Goal: Find specific page/section: Find specific page/section

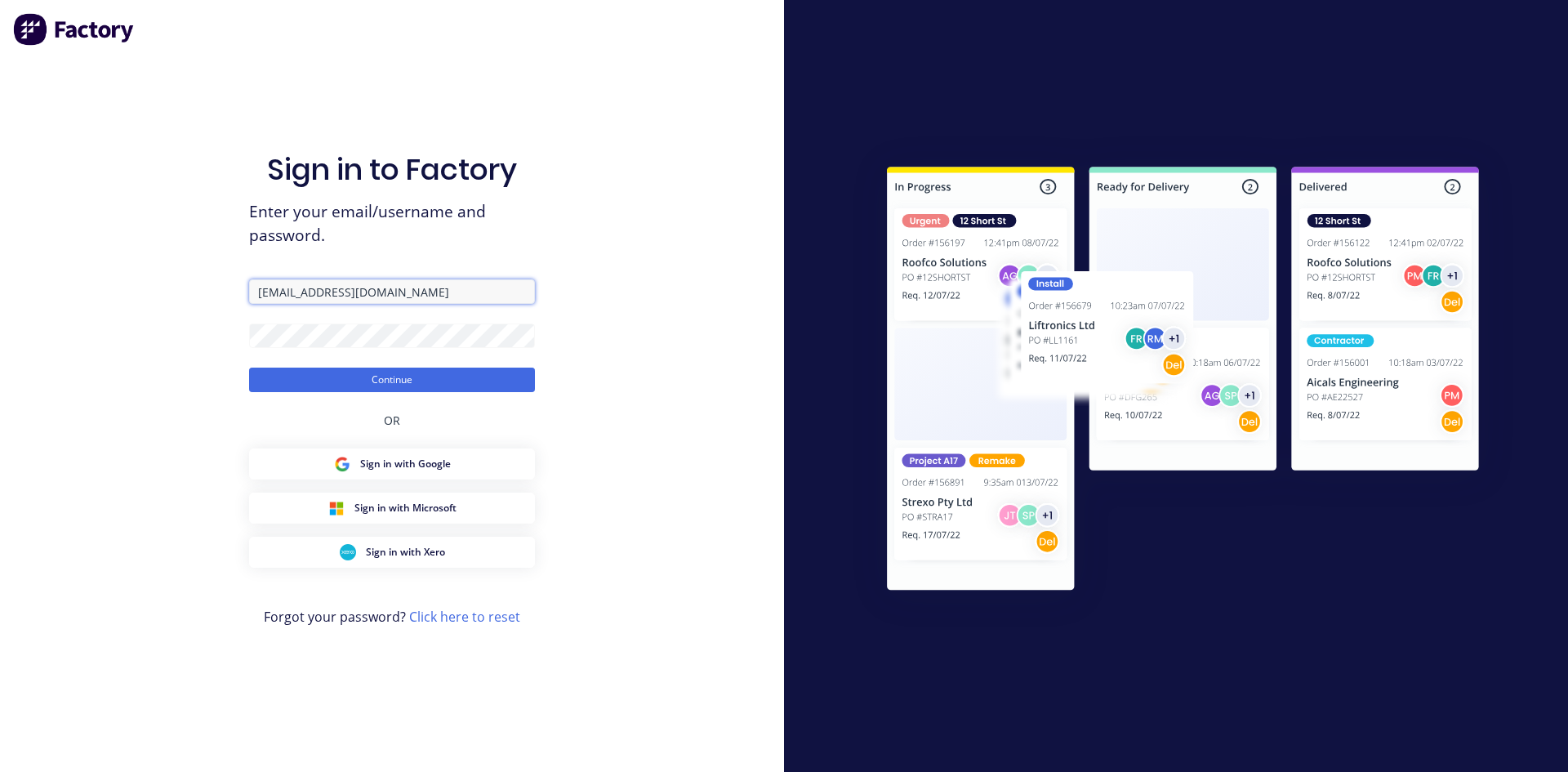
drag, startPoint x: 373, startPoint y: 298, endPoint x: 238, endPoint y: 278, distance: 136.5
click at [239, 278] on div "Sign in to Factory Enter your email/username and password. autolathing@gmail.co…" at bounding box center [391, 386] width 784 height 772
click at [302, 381] on button "Continue" at bounding box center [391, 379] width 286 height 24
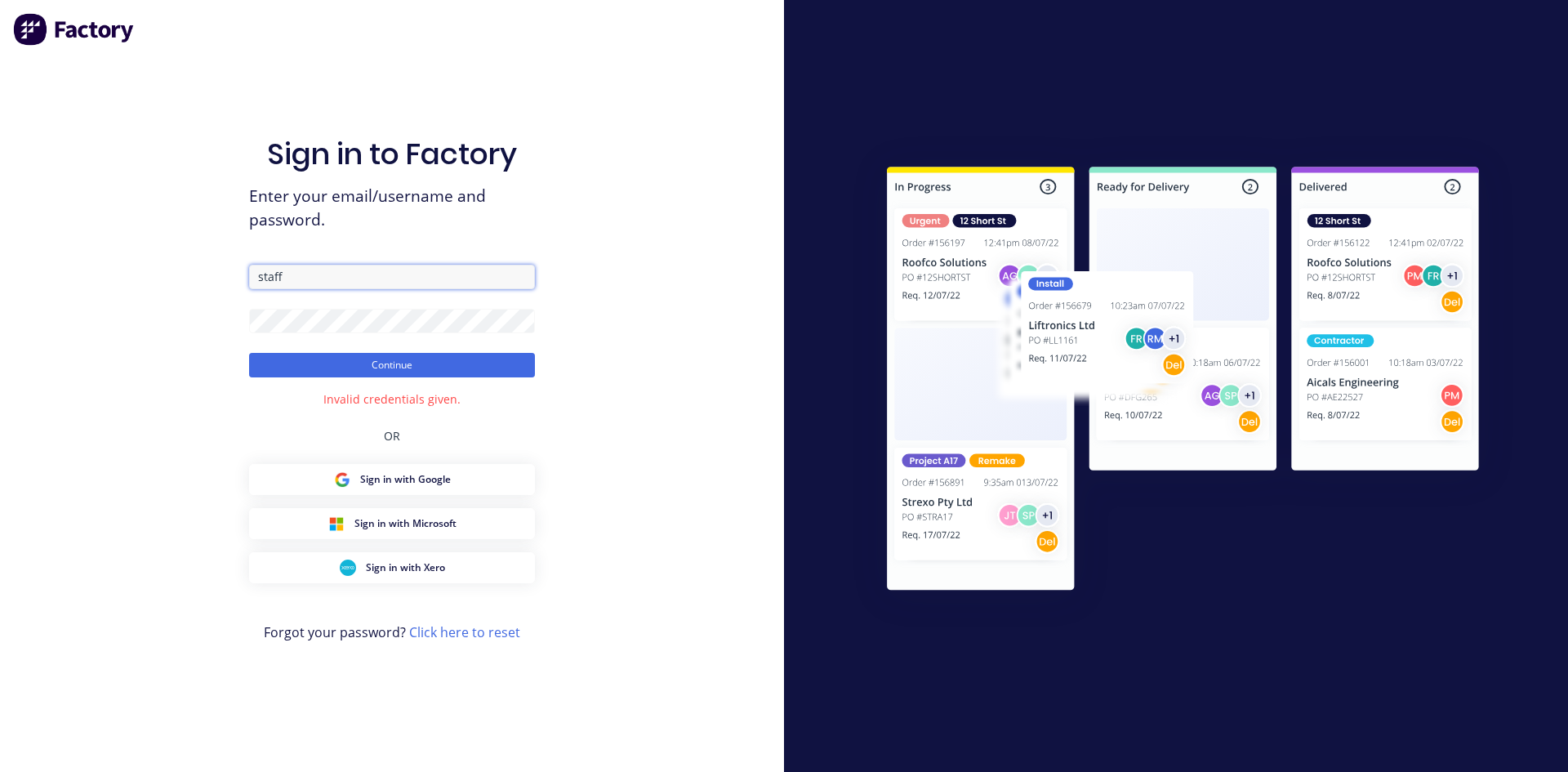
drag, startPoint x: 337, startPoint y: 278, endPoint x: 236, endPoint y: 272, distance: 101.2
click at [236, 273] on div "Sign in to Factory Enter your email/username and password. staff Continue Inval…" at bounding box center [391, 386] width 784 height 772
click at [399, 284] on form "autolathing Continue" at bounding box center [391, 321] width 286 height 112
click at [399, 277] on input "autolathing" at bounding box center [391, 276] width 286 height 24
type input "autolathing@gmail.com"
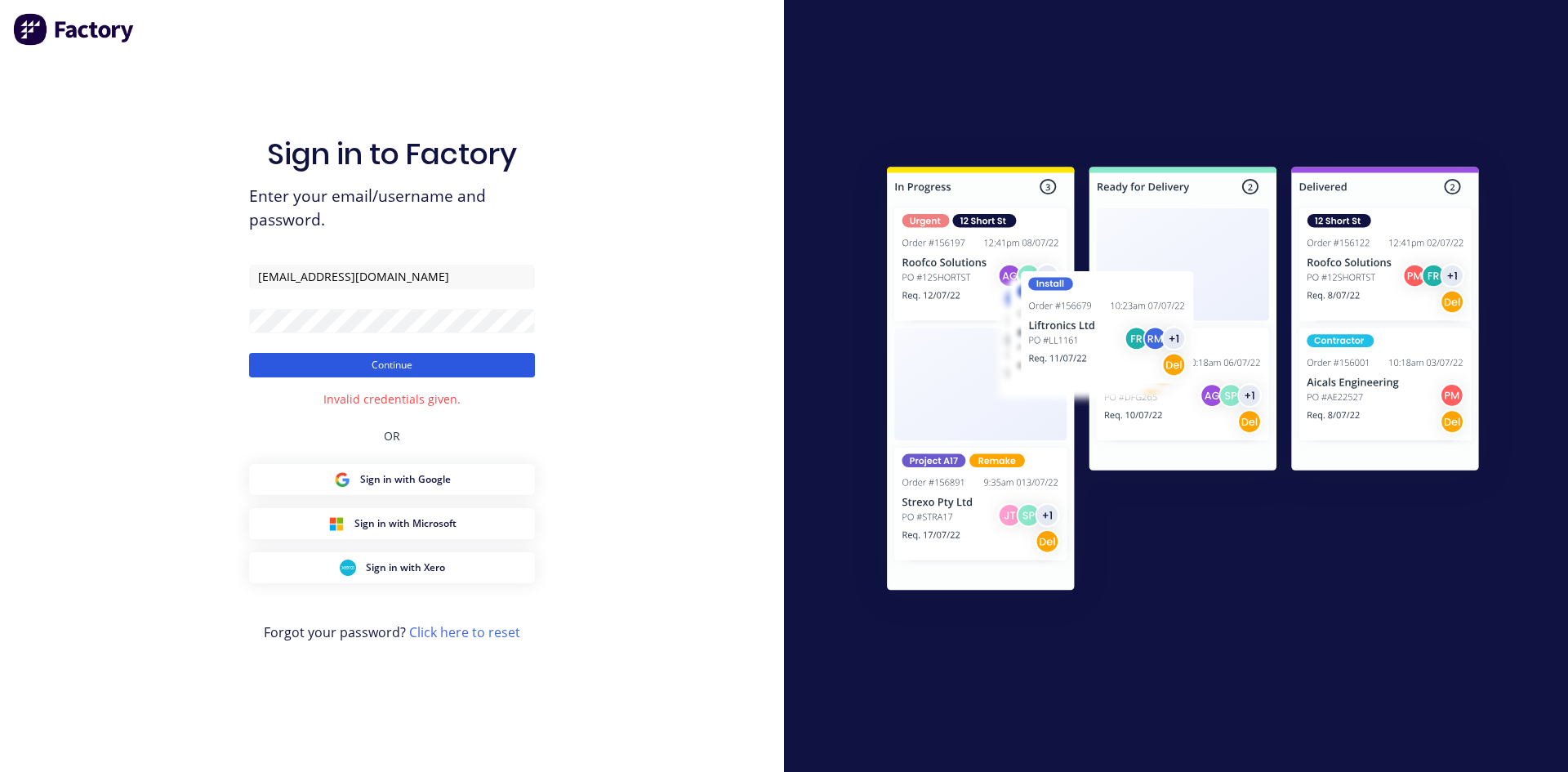
click at [434, 361] on button "Continue" at bounding box center [391, 364] width 286 height 24
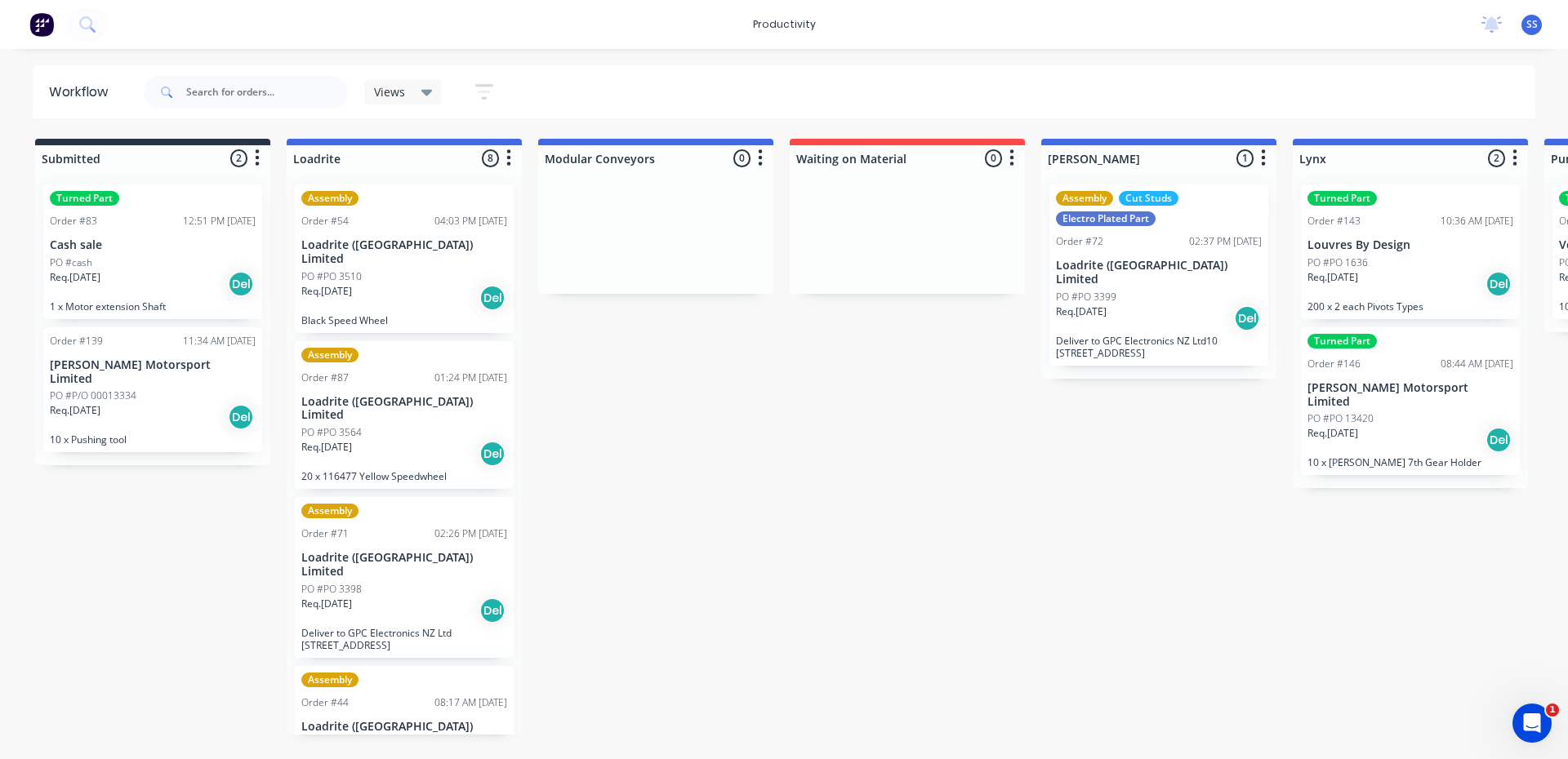
click at [162, 256] on div "PO #cash" at bounding box center [152, 262] width 205 height 15
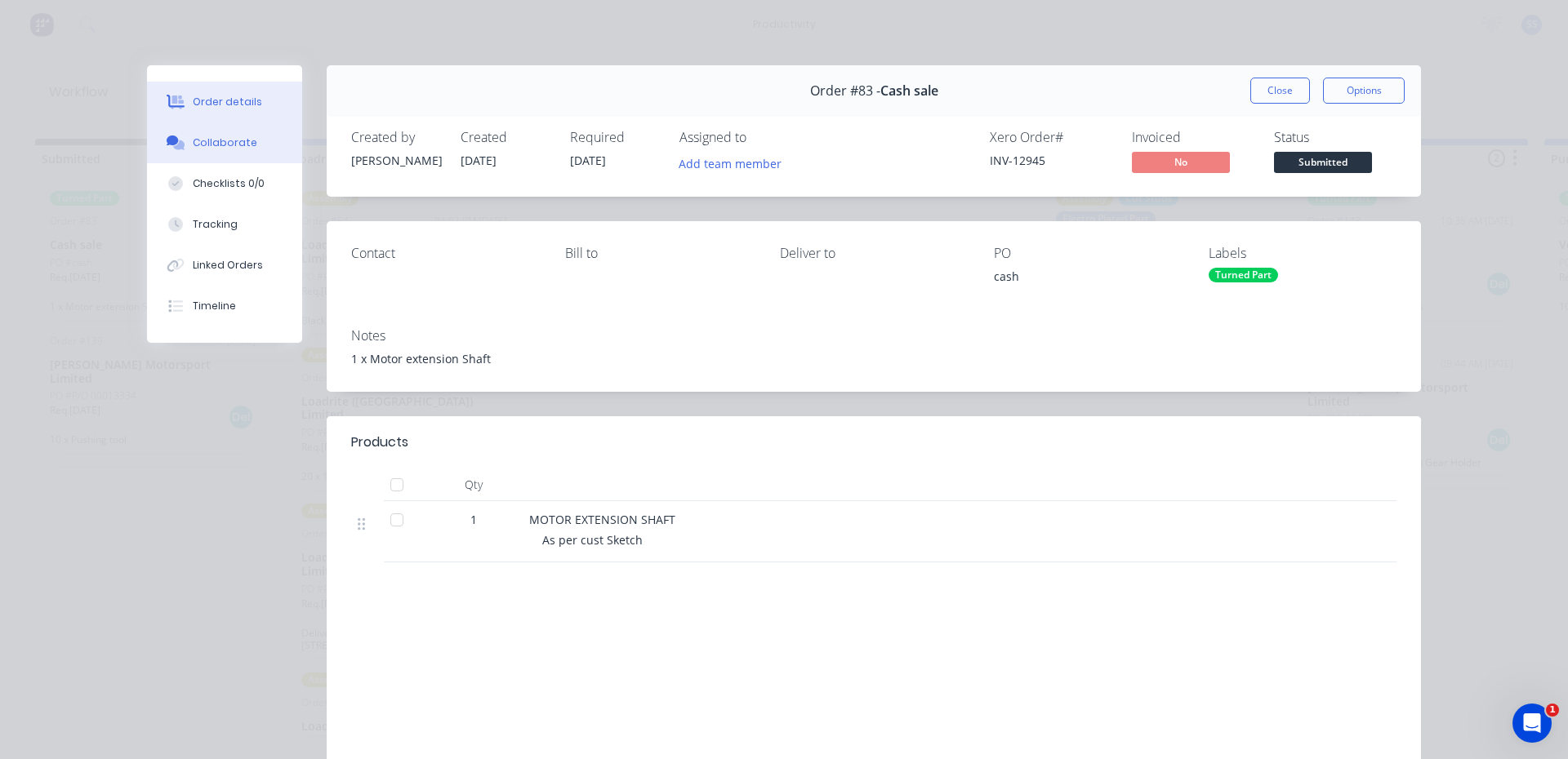
click at [233, 146] on div "Collaborate" at bounding box center [225, 142] width 65 height 15
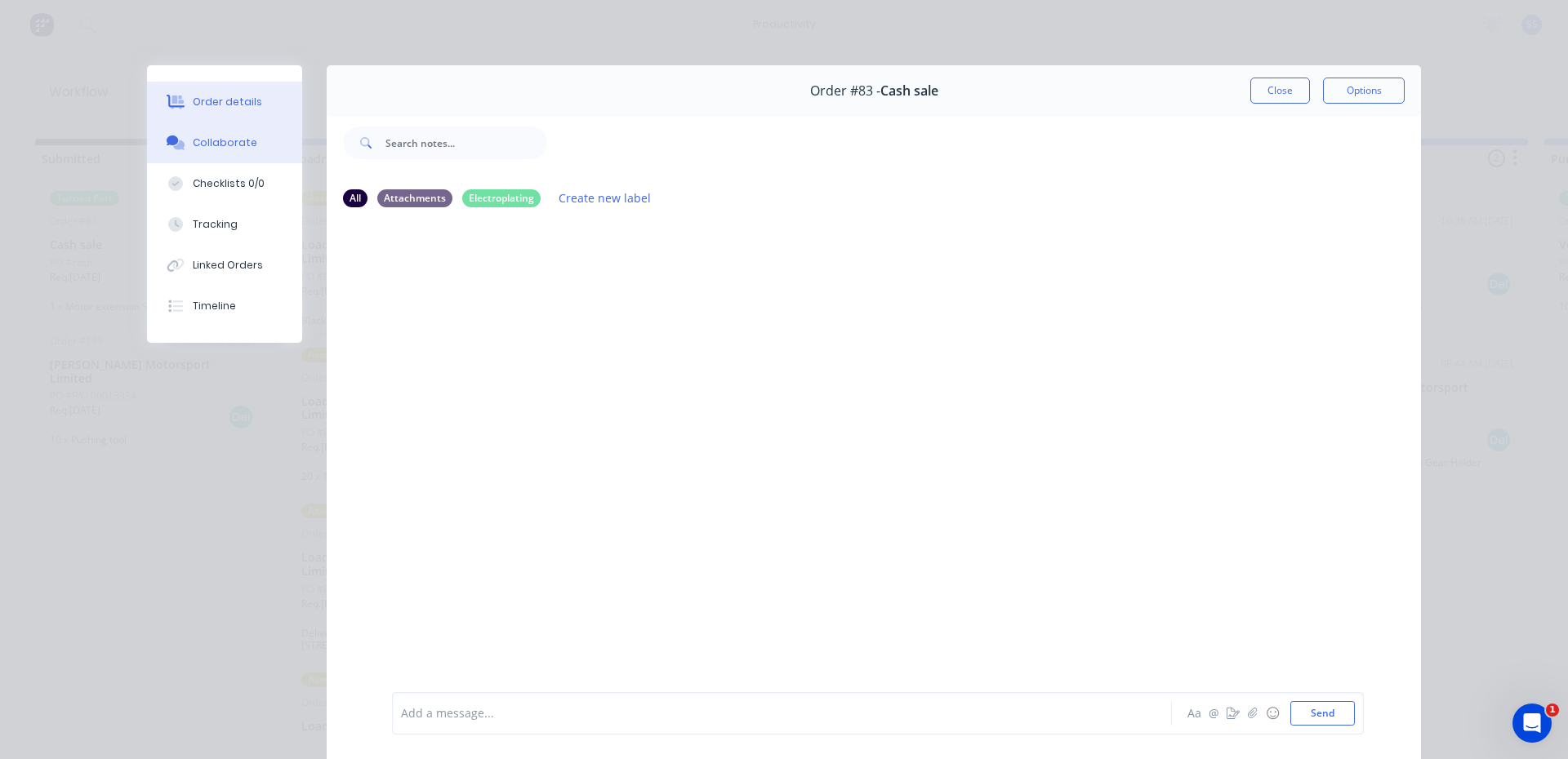
click at [223, 99] on div "Order details" at bounding box center [228, 102] width 70 height 15
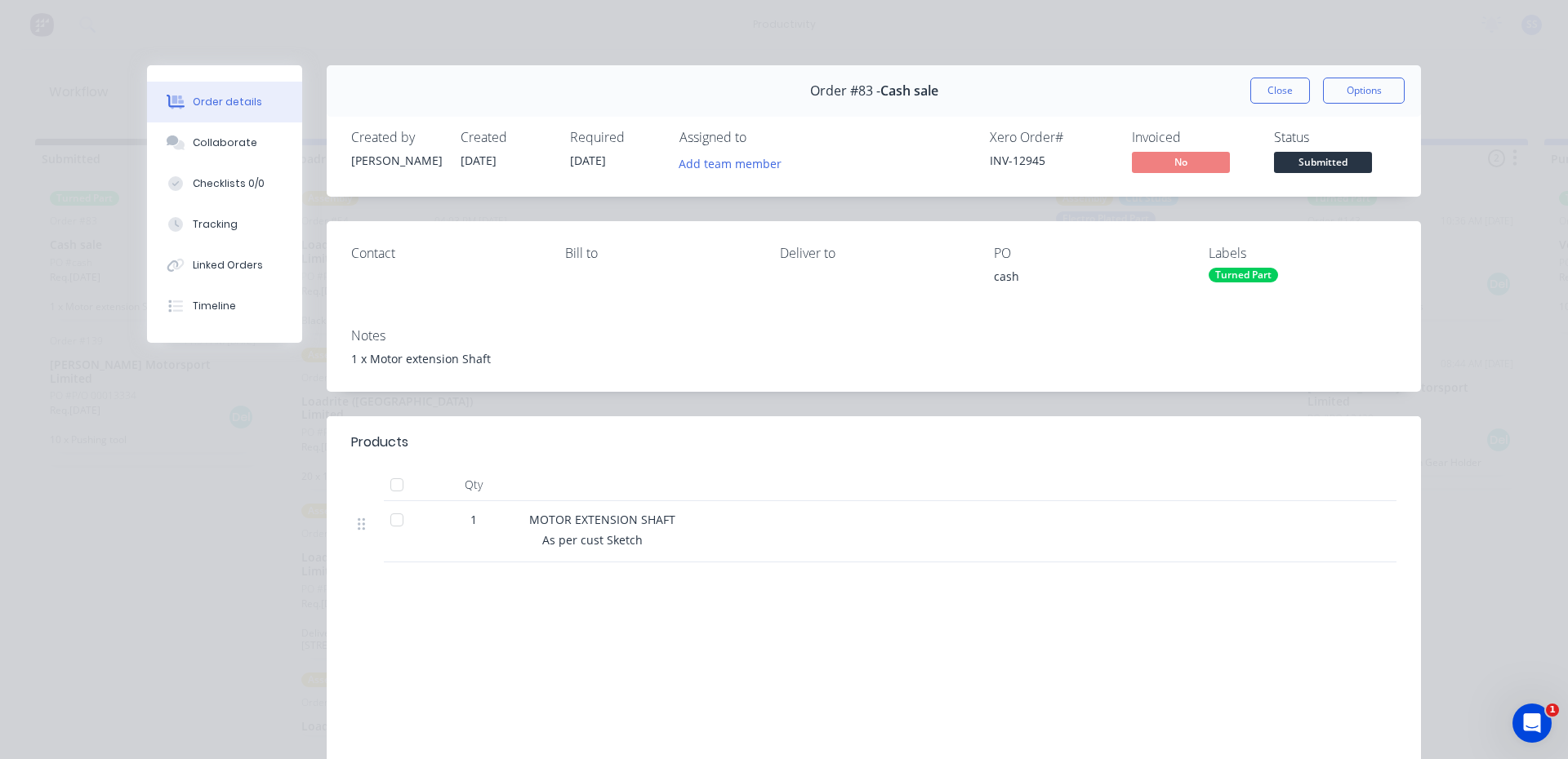
drag, startPoint x: 302, startPoint y: 49, endPoint x: 189, endPoint y: 70, distance: 114.9
click at [307, 46] on div "Order details Collaborate Checklists 0/0 Tracking Linked Orders Timeline Order …" at bounding box center [784, 380] width 1568 height 759
drag, startPoint x: 1272, startPoint y: 94, endPoint x: 1144, endPoint y: 117, distance: 130.0
click at [1273, 92] on button "Close" at bounding box center [1280, 90] width 60 height 26
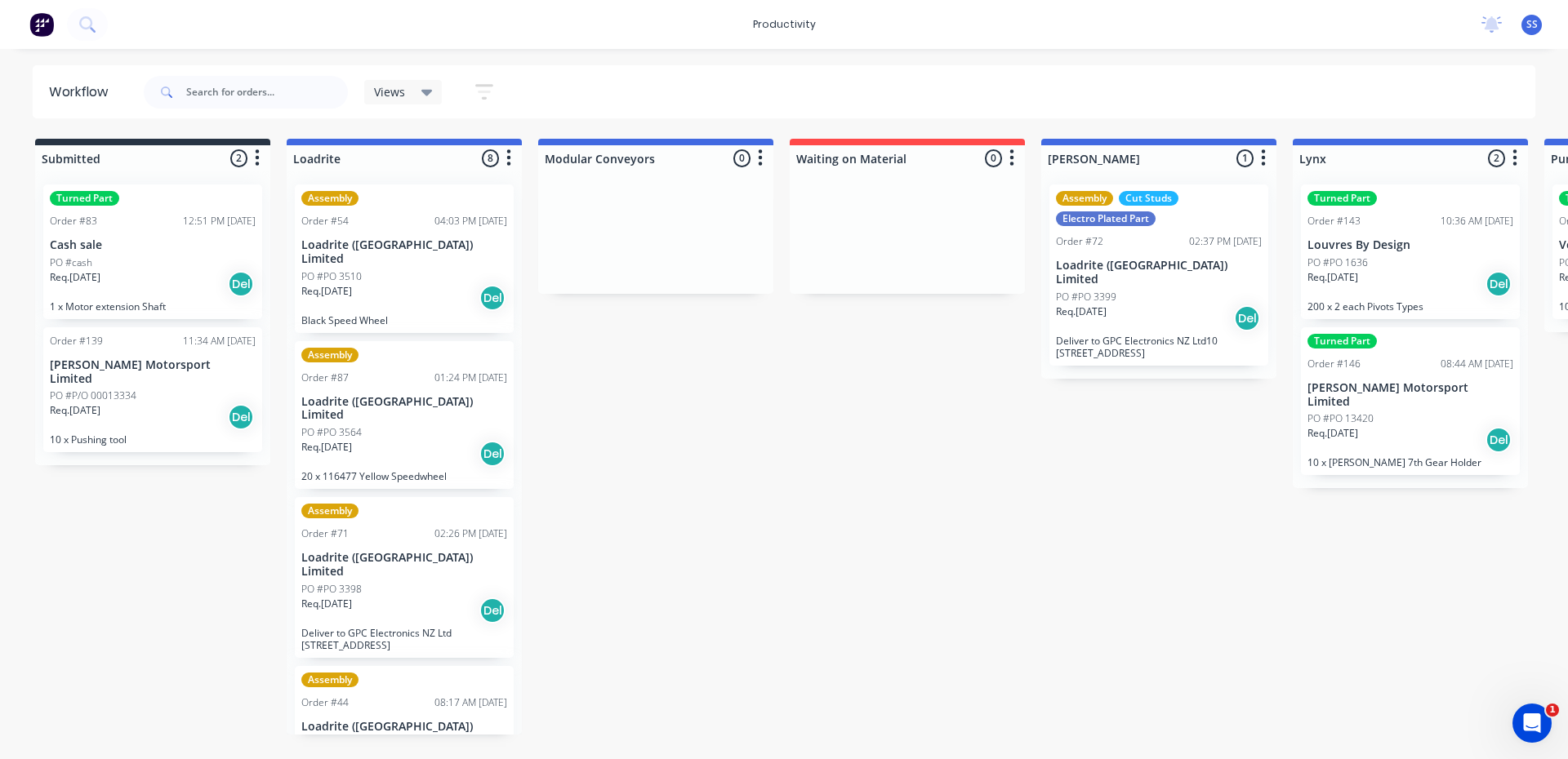
click at [190, 288] on div "Req. 22/07/25 Del" at bounding box center [152, 284] width 205 height 28
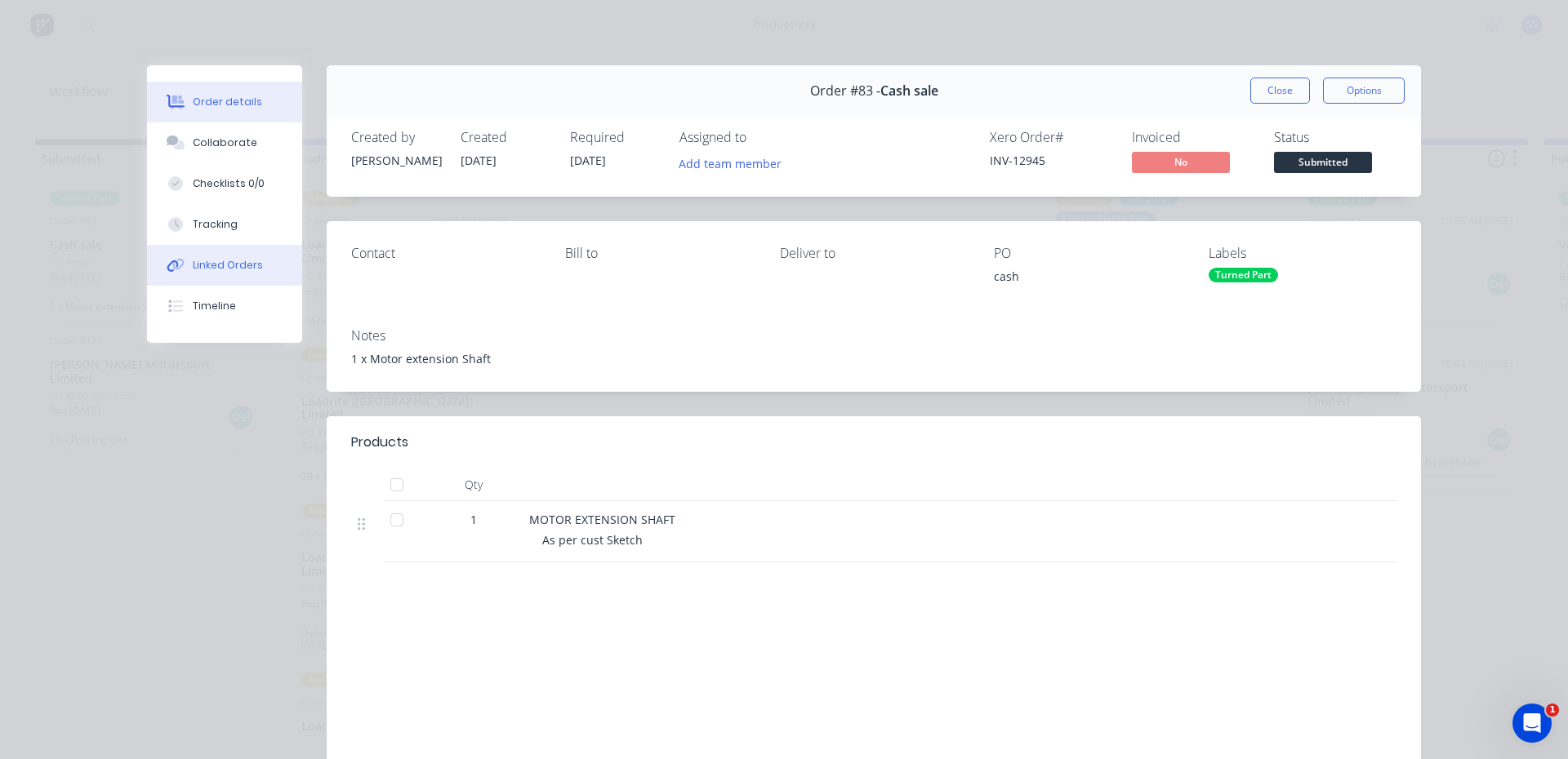
click at [239, 272] on div "Linked Orders" at bounding box center [228, 264] width 71 height 15
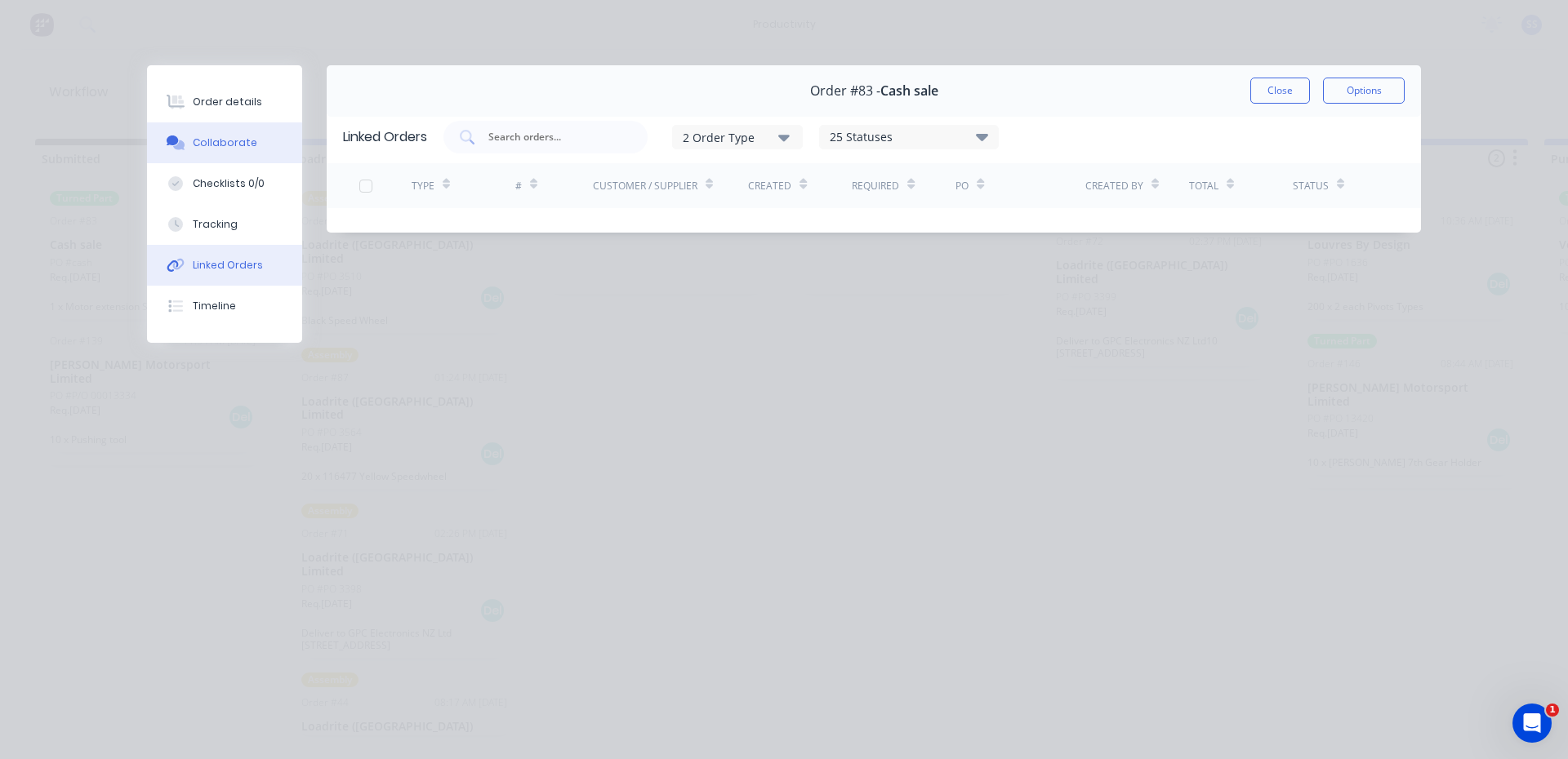
click at [219, 146] on div "Collaborate" at bounding box center [225, 142] width 65 height 15
